Goal: Information Seeking & Learning: Learn about a topic

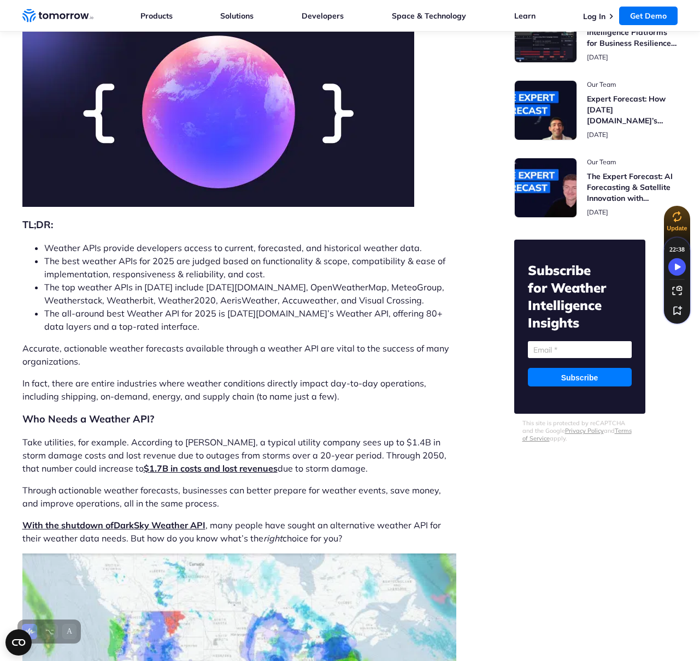
scroll to position [161, 0]
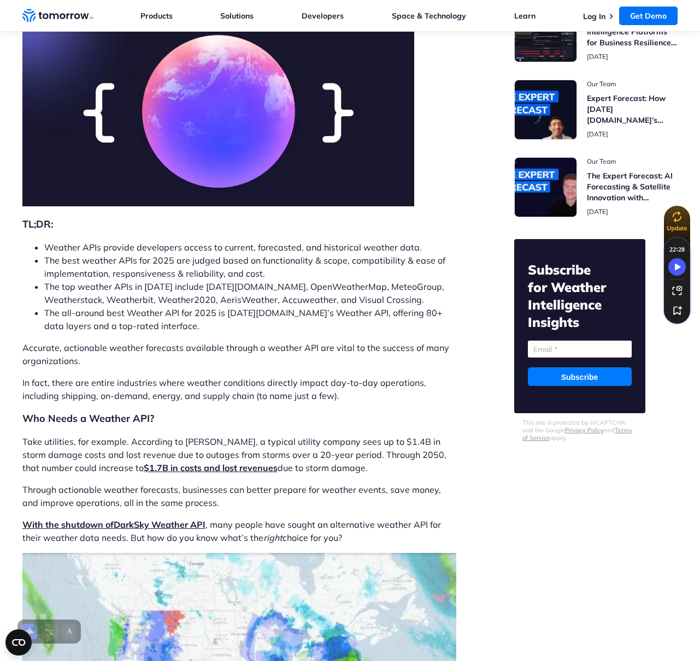
click at [206, 286] on li "The top weather APIs in [DATE] include [DATE][DOMAIN_NAME], OpenWeatherMap, Met…" at bounding box center [250, 293] width 412 height 26
copy li "[DATE][DOMAIN_NAME]"
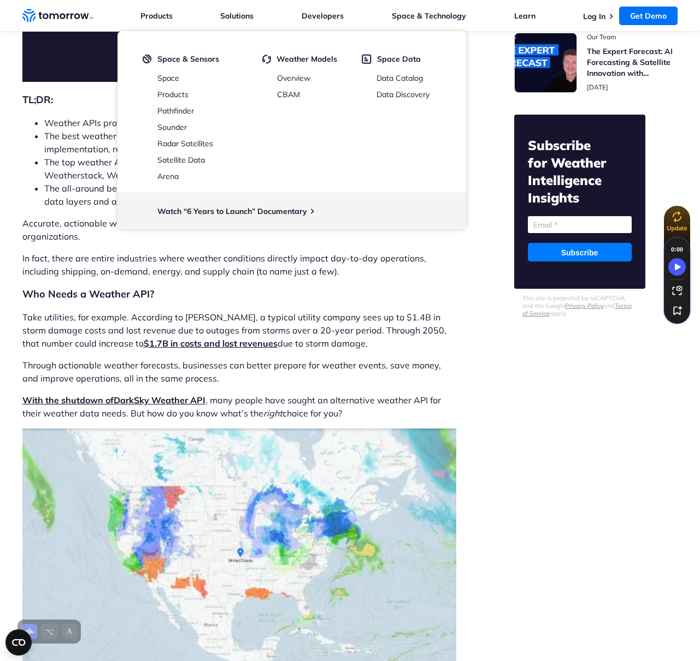
scroll to position [291, 0]
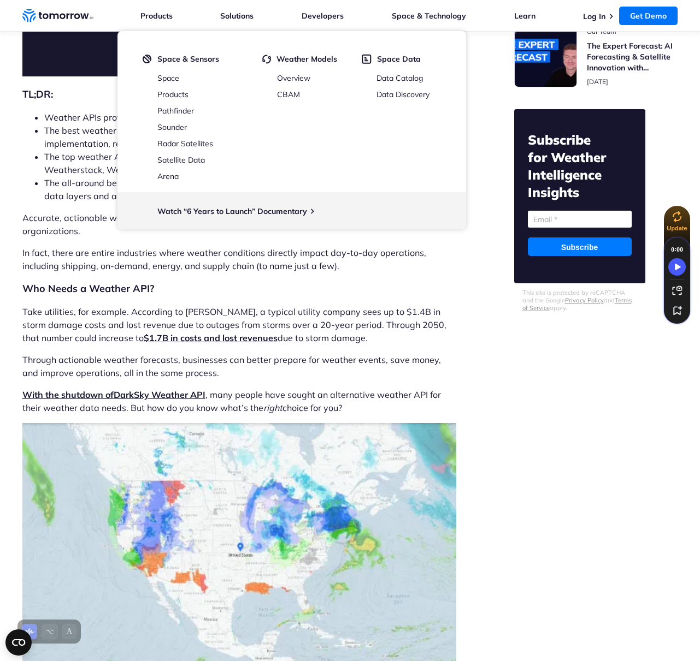
click at [363, 339] on p "Take utilities, for example. According to [PERSON_NAME], a typical utility comp…" at bounding box center [239, 324] width 434 height 39
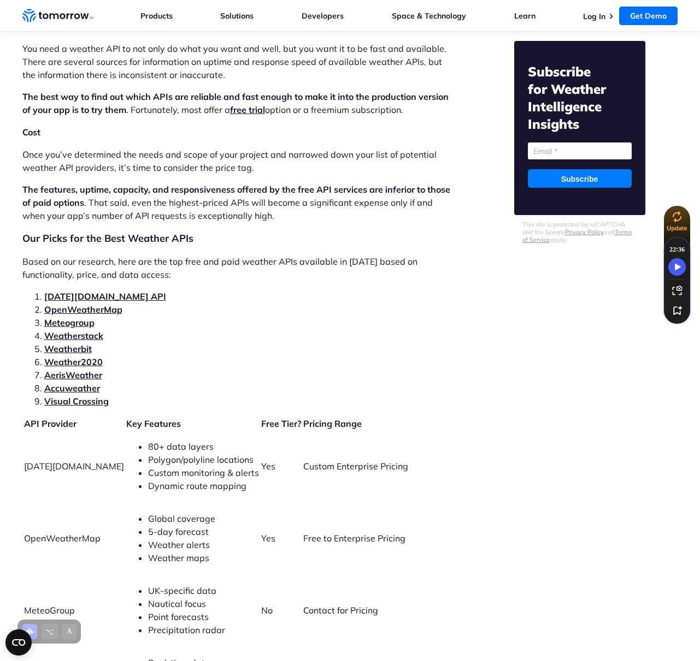
scroll to position [2129, 0]
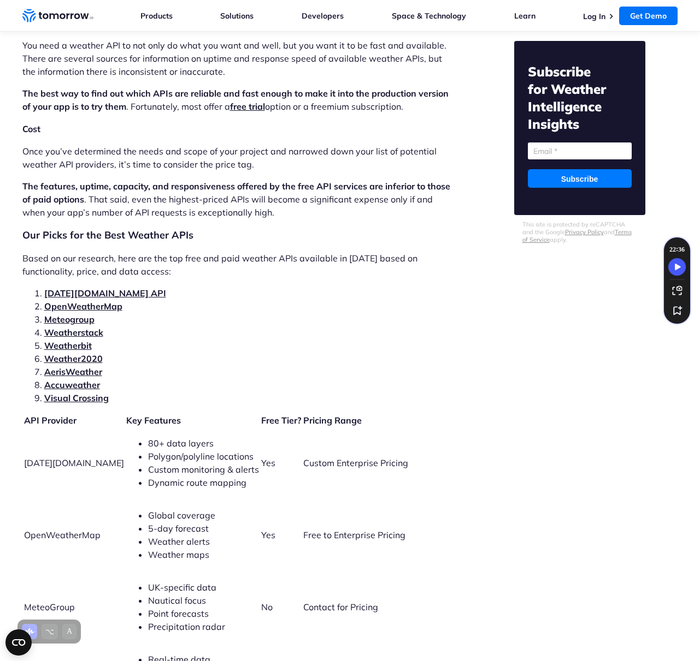
click at [65, 288] on link "[DATE][DOMAIN_NAME] API" at bounding box center [105, 293] width 122 height 11
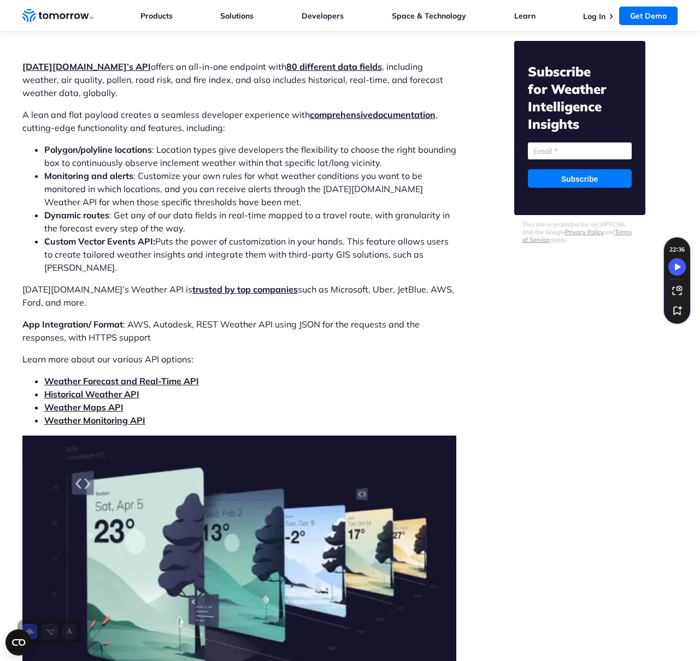
scroll to position [3382, 0]
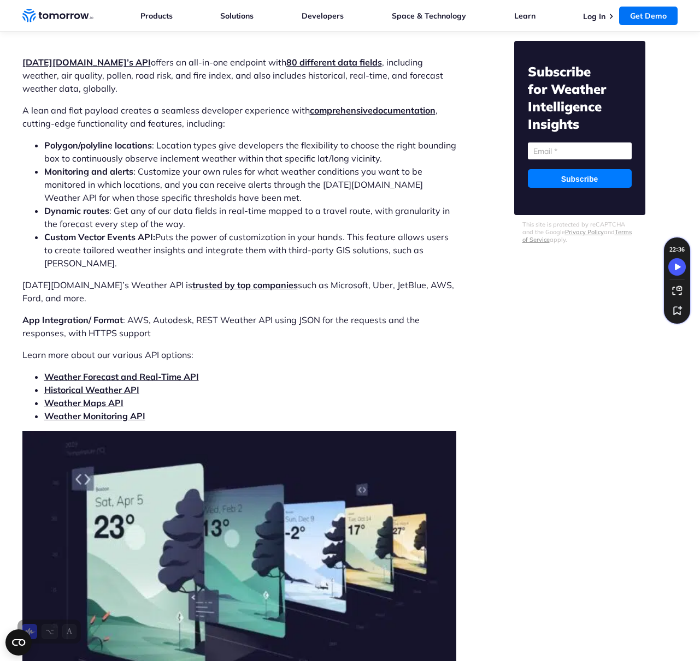
click at [116, 371] on link "Weather Forecast and Real-Time API" at bounding box center [121, 376] width 155 height 11
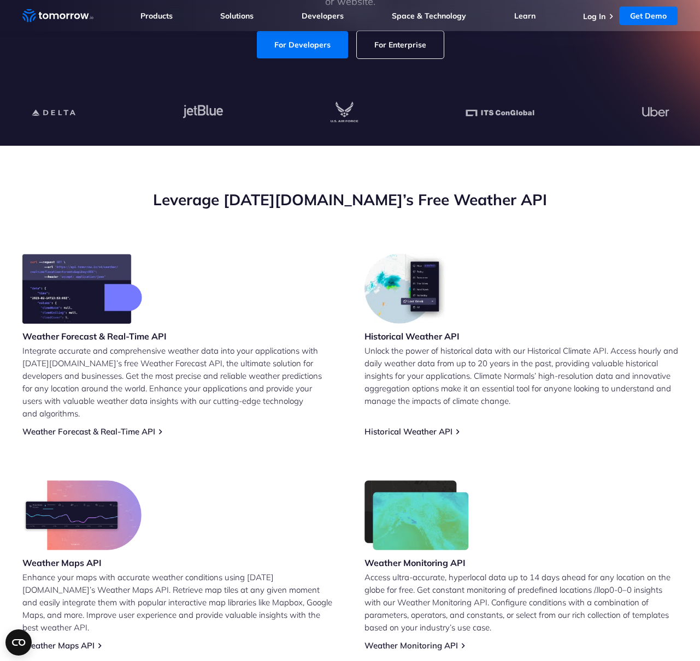
scroll to position [248, 0]
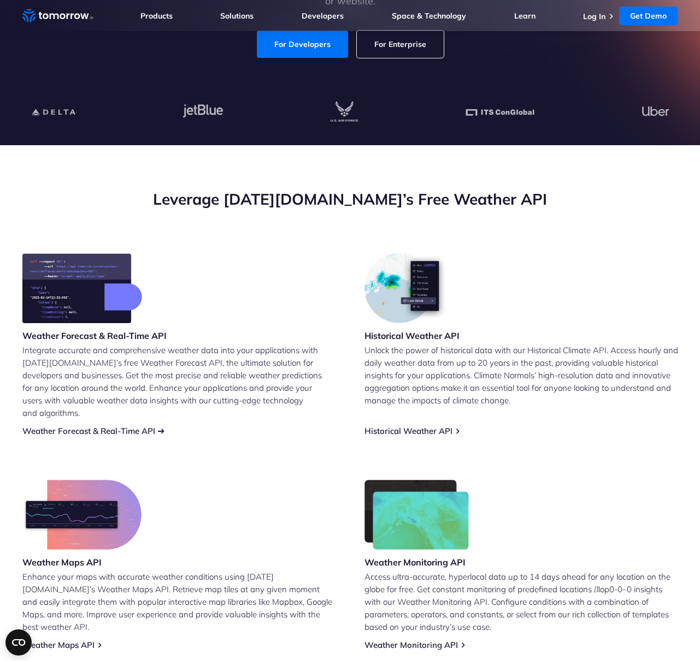
click at [79, 426] on link "Weather Forecast & Real-Time API" at bounding box center [88, 431] width 133 height 10
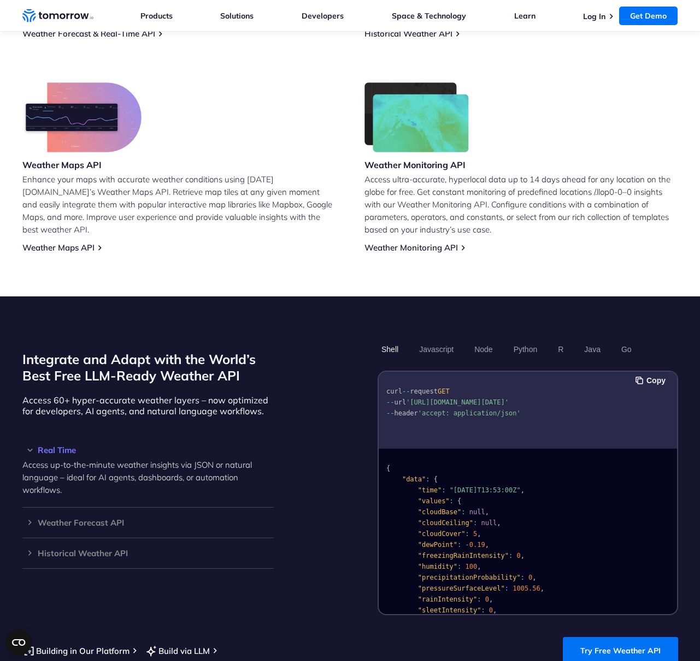
scroll to position [648, 0]
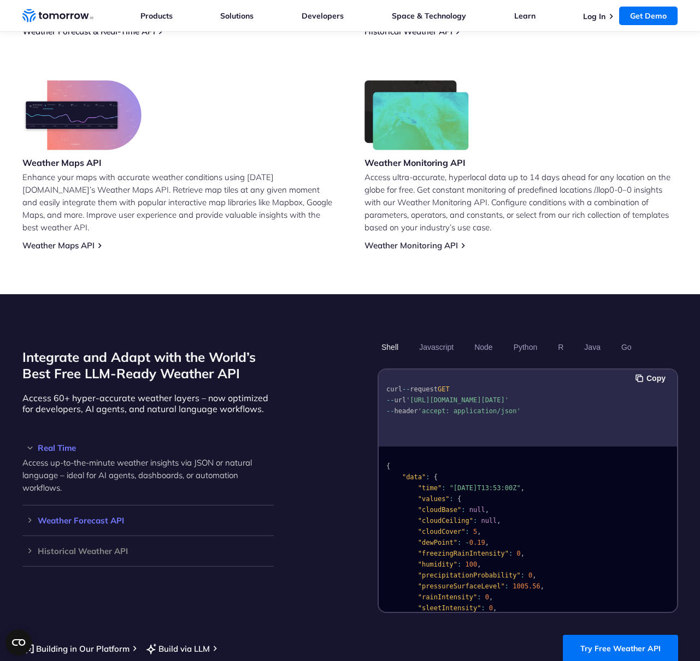
click at [63, 517] on h3 "Weather Forecast API" at bounding box center [147, 521] width 251 height 8
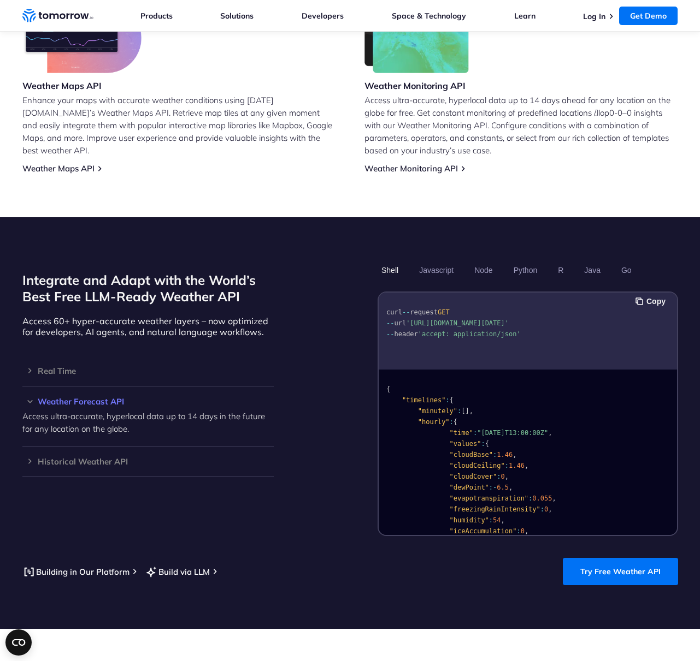
scroll to position [732, 0]
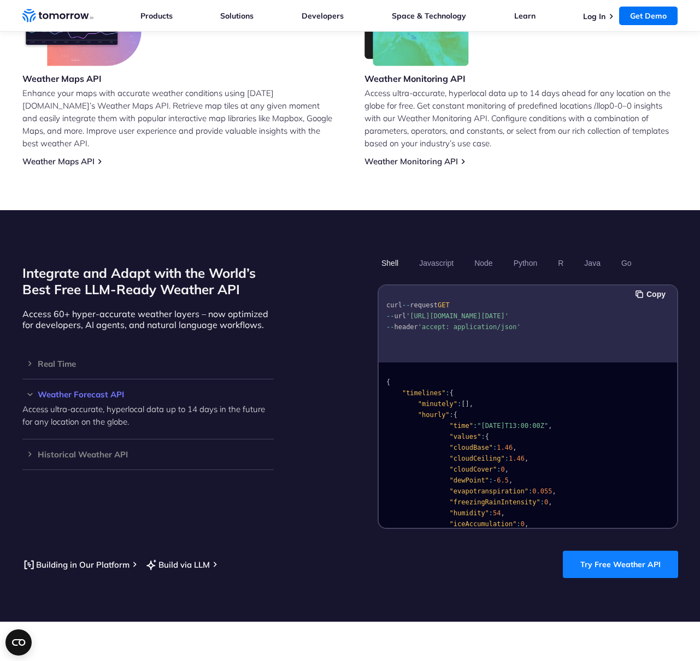
click at [620, 551] on link "Try Free Weather API" at bounding box center [620, 564] width 115 height 27
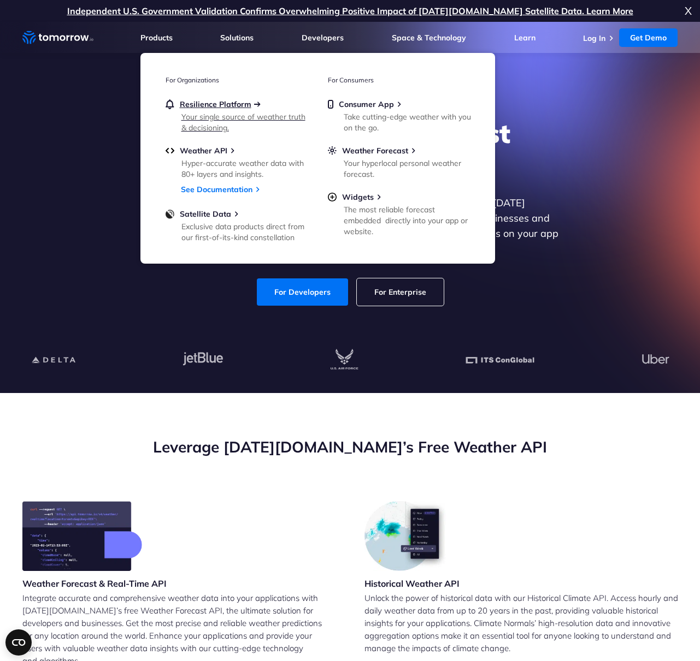
click at [194, 101] on span "Resilience Platform" at bounding box center [216, 104] width 72 height 10
